Goal: Task Accomplishment & Management: Manage account settings

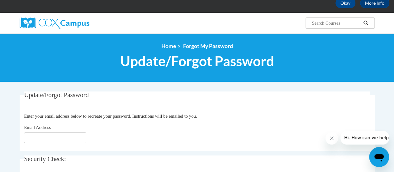
scroll to position [25, 0]
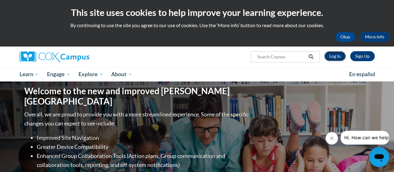
click at [334, 59] on link "Log In" at bounding box center [334, 56] width 21 height 10
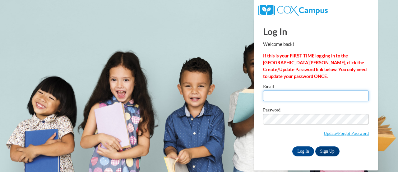
click at [278, 93] on input "Email" at bounding box center [316, 95] width 106 height 11
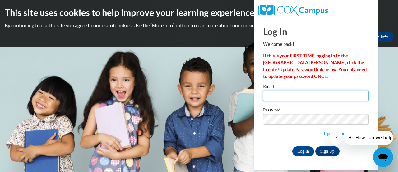
click at [278, 93] on input "Email" at bounding box center [316, 95] width 106 height 11
type input "perkins@cuspilgrim.org"
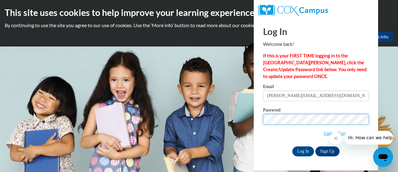
click at [293, 146] on input "Log In" at bounding box center [304, 151] width 22 height 10
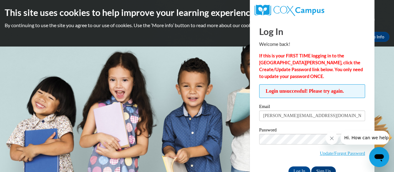
click at [331, 137] on icon "Close message from company" at bounding box center [331, 137] width 5 height 5
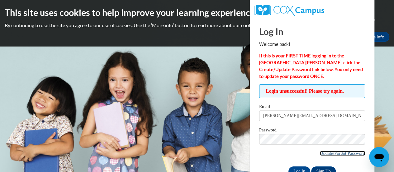
click at [331, 153] on link "Update/Forgot Password" at bounding box center [342, 152] width 45 height 5
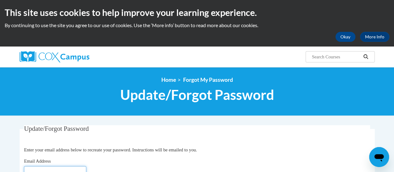
click at [69, 170] on input "Email Address" at bounding box center [55, 171] width 62 height 11
type input "[EMAIL_ADDRESS][DOMAIN_NAME]"
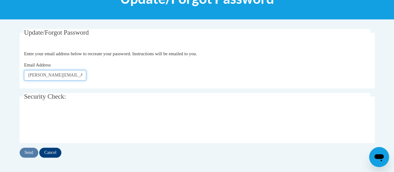
scroll to position [98, 0]
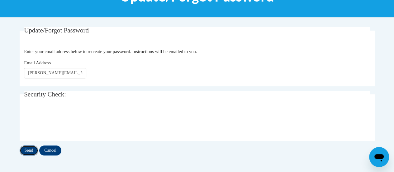
click at [28, 153] on input "Send" at bounding box center [29, 150] width 19 height 10
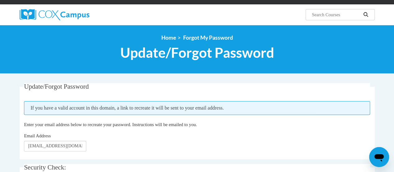
scroll to position [25, 0]
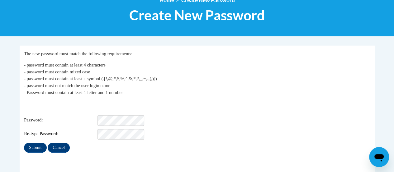
scroll to position [80, 0]
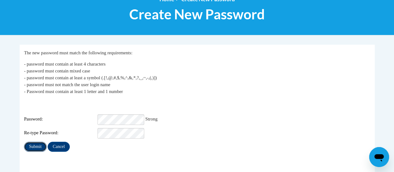
click at [35, 142] on input "Submit" at bounding box center [35, 146] width 22 height 10
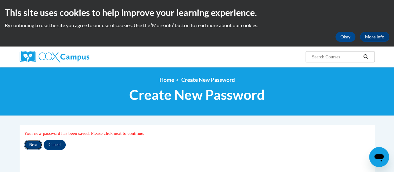
click at [33, 145] on input "Next" at bounding box center [33, 144] width 18 height 10
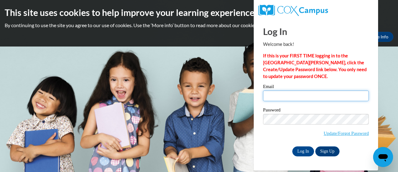
click at [273, 96] on input "Email" at bounding box center [316, 95] width 106 height 11
type input "[PERSON_NAME][EMAIL_ADDRESS][DOMAIN_NAME]"
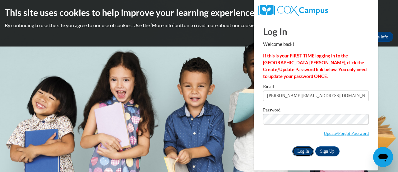
click at [302, 152] on input "Log In" at bounding box center [304, 151] width 22 height 10
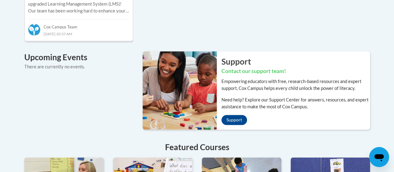
scroll to position [459, 0]
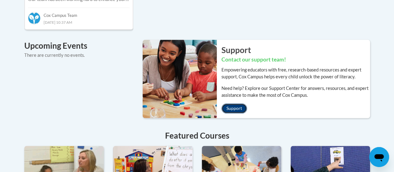
click at [232, 103] on link "Support" at bounding box center [234, 108] width 26 height 10
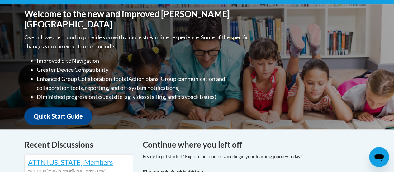
scroll to position [150, 0]
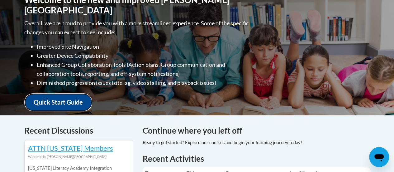
click at [57, 97] on link "Quick Start Guide" at bounding box center [58, 102] width 68 height 18
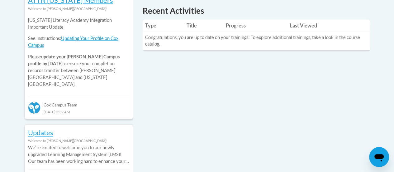
scroll to position [302, 0]
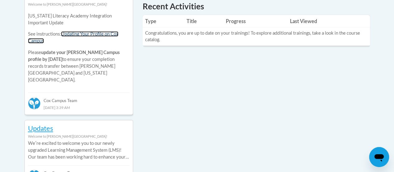
click at [100, 36] on link "Updating Your Profile on Cox Campus" at bounding box center [73, 37] width 90 height 12
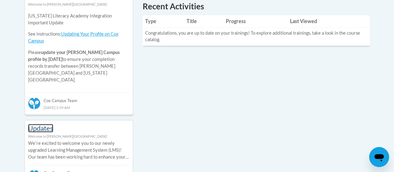
click at [44, 124] on link "Updates" at bounding box center [40, 128] width 25 height 8
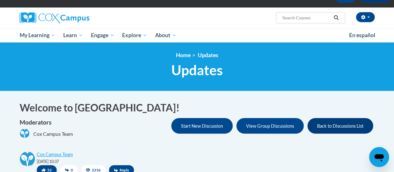
scroll to position [37, 0]
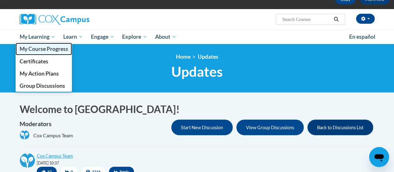
click at [38, 50] on span "My Course Progress" at bounding box center [43, 48] width 49 height 7
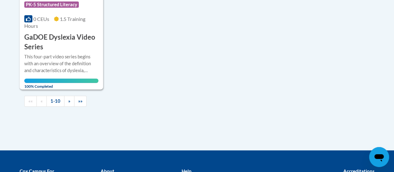
scroll to position [760, 0]
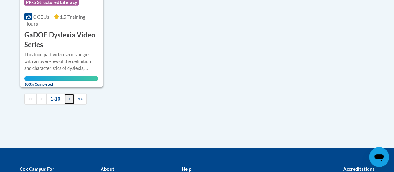
click at [68, 101] on link "»" at bounding box center [69, 98] width 10 height 11
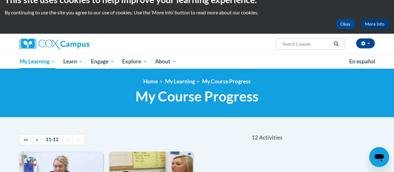
scroll to position [0, 0]
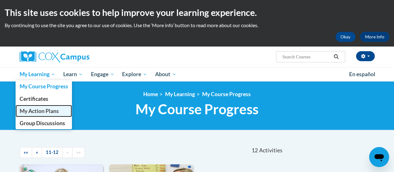
click at [43, 110] on span "My Action Plans" at bounding box center [38, 110] width 39 height 7
